Goal: Find specific page/section: Find specific page/section

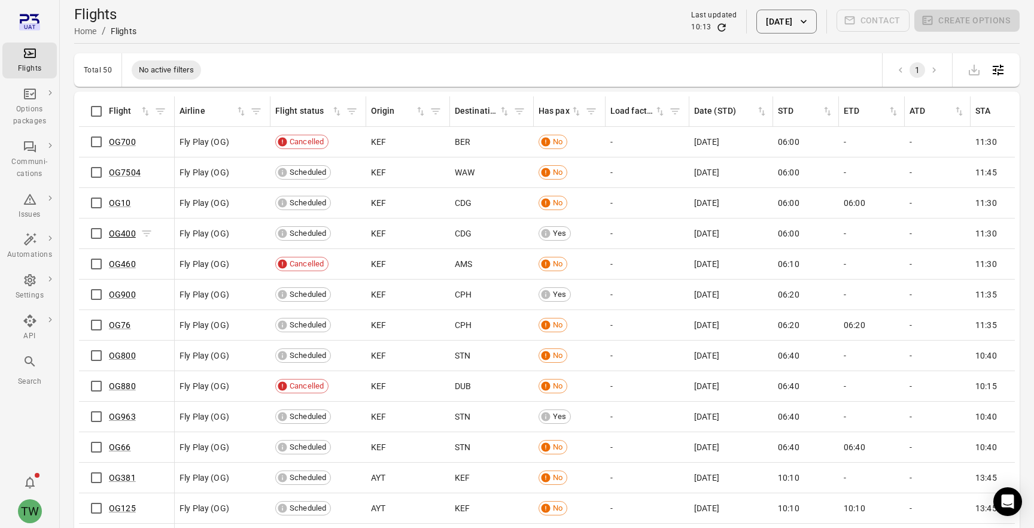
click at [129, 233] on link "OG400" at bounding box center [122, 234] width 27 height 10
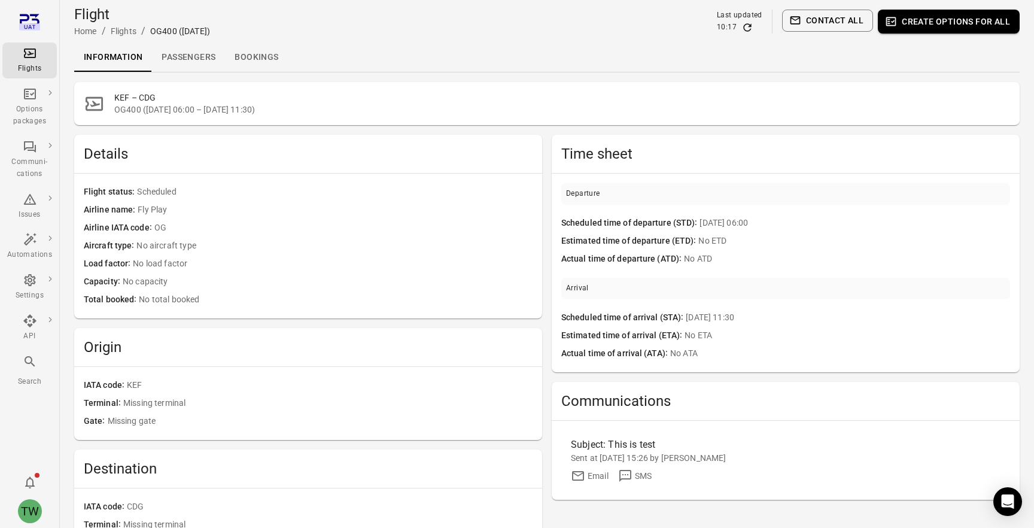
click at [195, 56] on link "Passengers" at bounding box center [188, 57] width 73 height 29
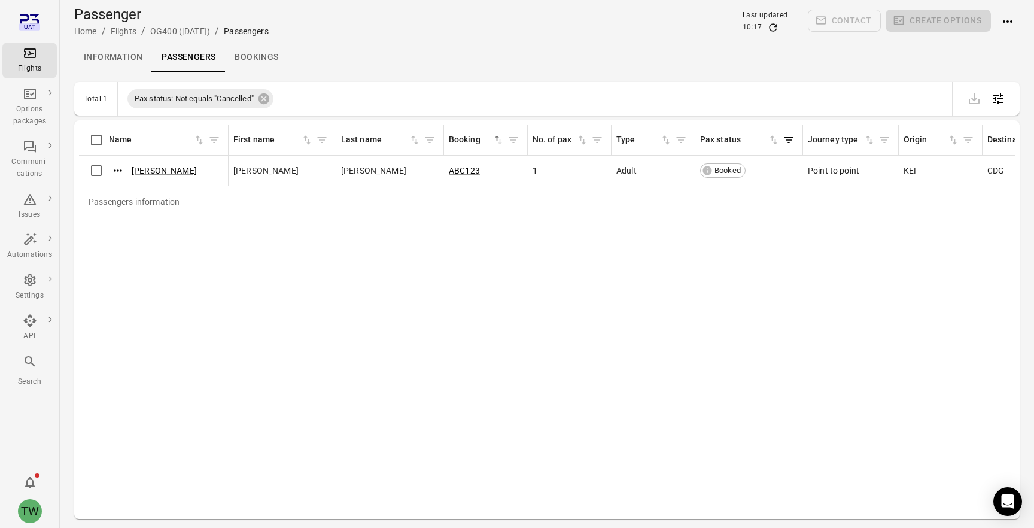
click at [31, 56] on icon "Main navigation" at bounding box center [30, 53] width 14 height 14
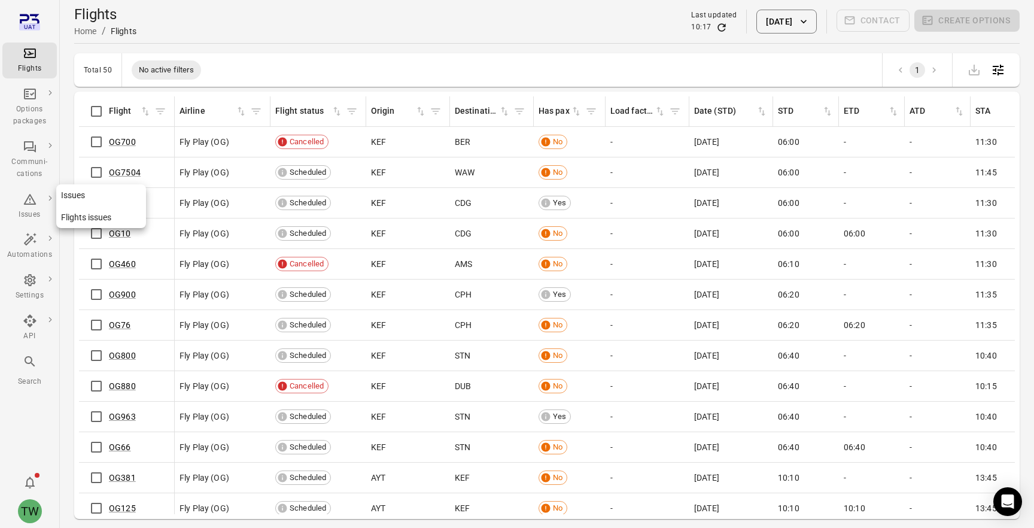
click at [31, 196] on icon "Main navigation" at bounding box center [30, 199] width 14 height 14
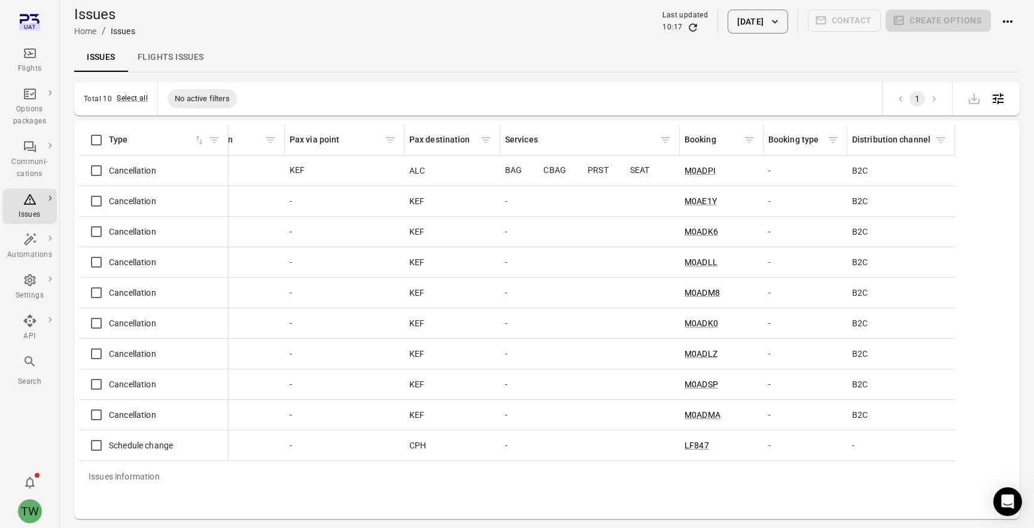
click at [29, 51] on icon "Main navigation" at bounding box center [30, 53] width 12 height 10
